Goal: Information Seeking & Learning: Learn about a topic

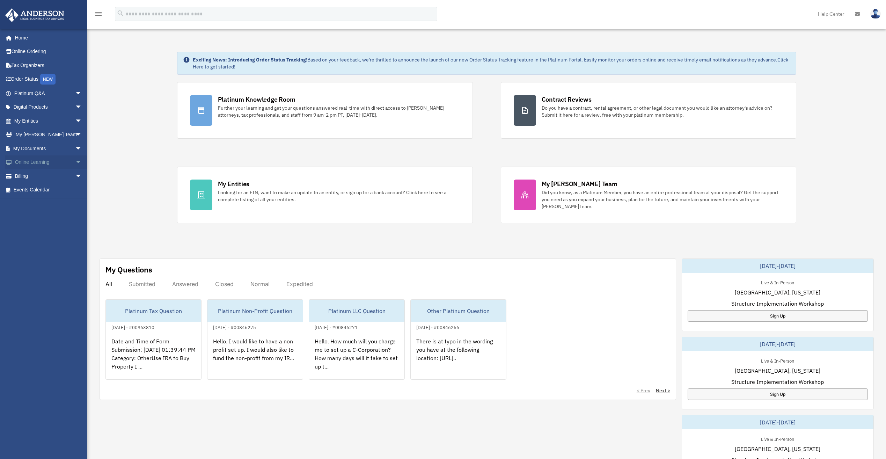
scroll to position [35, 0]
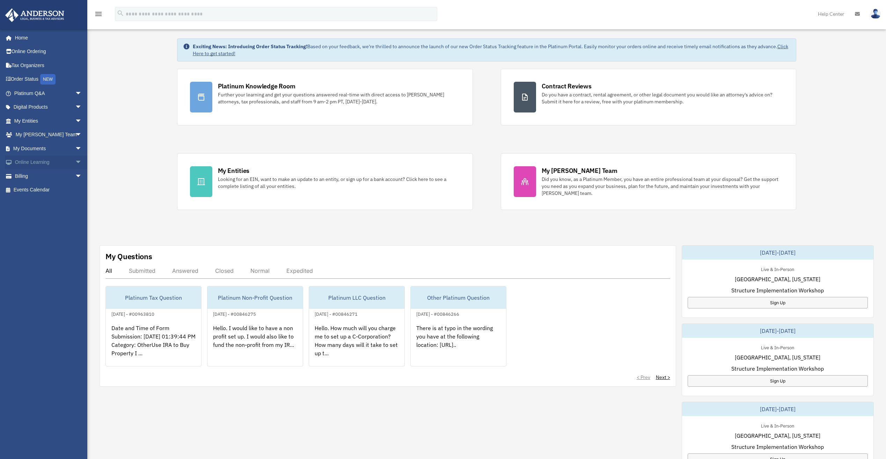
click at [75, 160] on span "arrow_drop_down" at bounding box center [82, 162] width 14 height 14
click at [33, 188] on link "Video Training" at bounding box center [51, 190] width 83 height 14
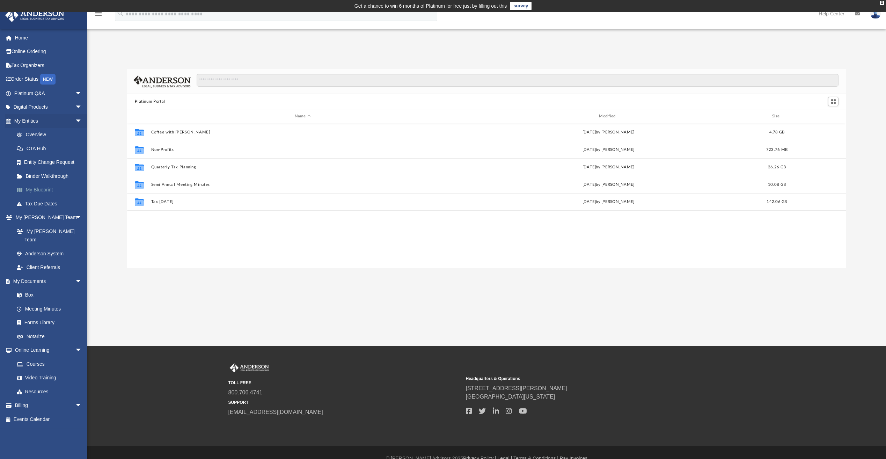
scroll to position [154, 714]
click at [32, 357] on link "Courses" at bounding box center [51, 364] width 83 height 14
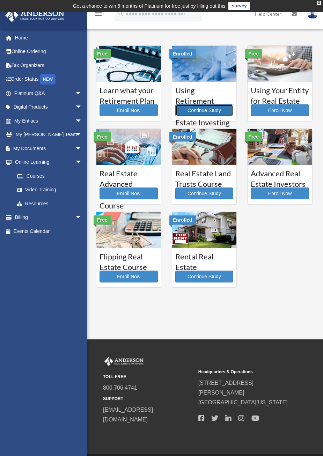
click at [197, 110] on link "Continue Study" at bounding box center [204, 110] width 58 height 12
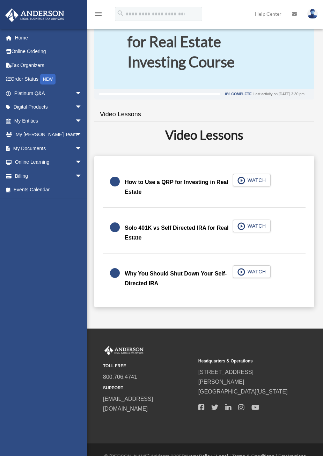
scroll to position [69, 0]
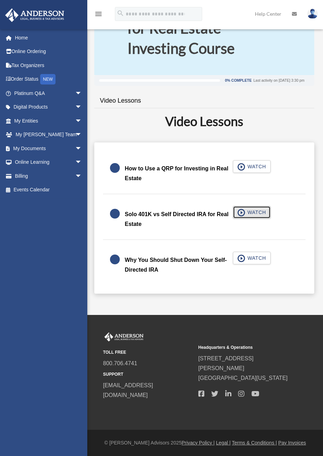
click at [242, 209] on span "button" at bounding box center [241, 213] width 8 height 8
